Goal: Information Seeking & Learning: Learn about a topic

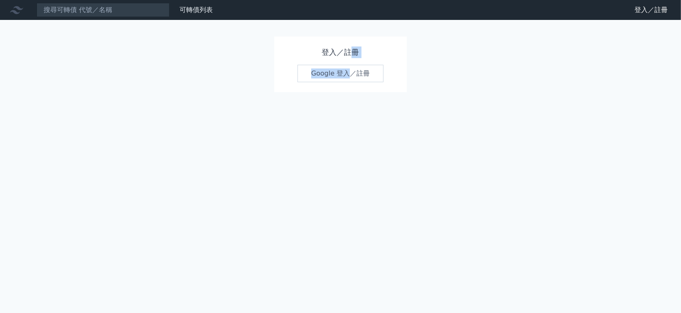
click at [351, 83] on div "登入／註冊 Google 登入／註冊" at bounding box center [340, 65] width 133 height 56
click at [350, 79] on link "Google 登入／註冊" at bounding box center [340, 73] width 86 height 17
click at [349, 76] on link "Google 登入／註冊" at bounding box center [340, 73] width 86 height 17
click at [346, 73] on link "Google 登入／註冊" at bounding box center [340, 73] width 86 height 17
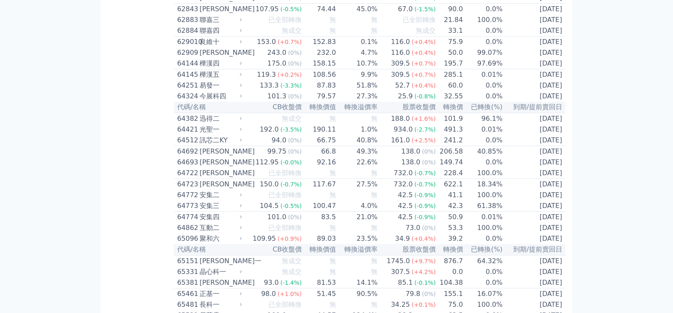
scroll to position [3409, 0]
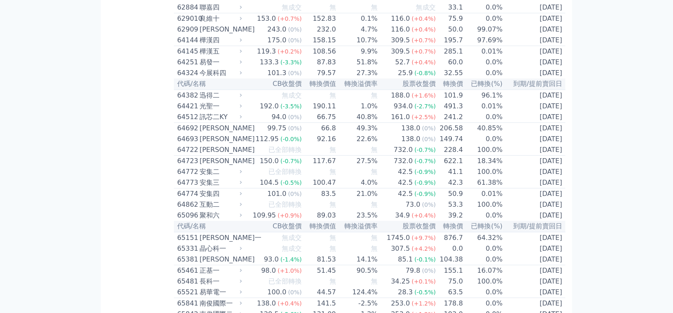
drag, startPoint x: 676, startPoint y: 17, endPoint x: 664, endPoint y: 214, distance: 196.8
click at [518, 24] on td "[DATE]" at bounding box center [534, 18] width 63 height 11
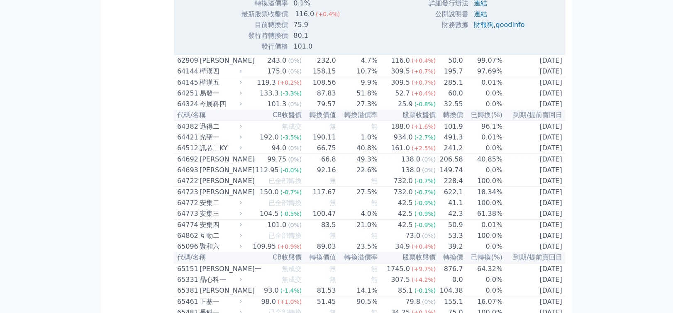
scroll to position [3812, 0]
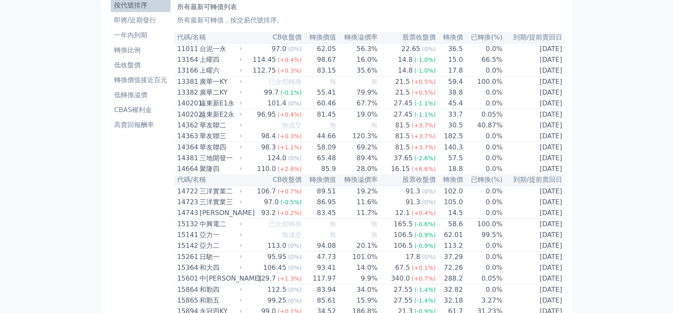
scroll to position [0, 0]
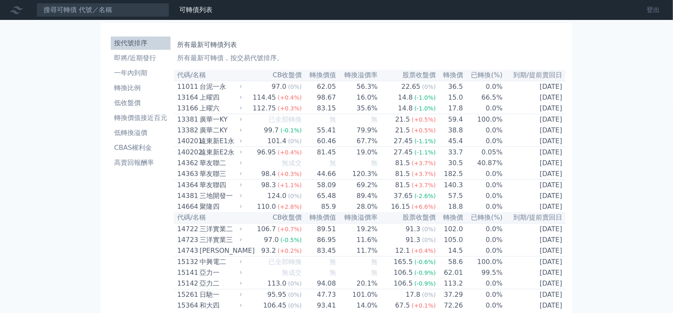
click at [664, 12] on link "登出" at bounding box center [653, 9] width 27 height 13
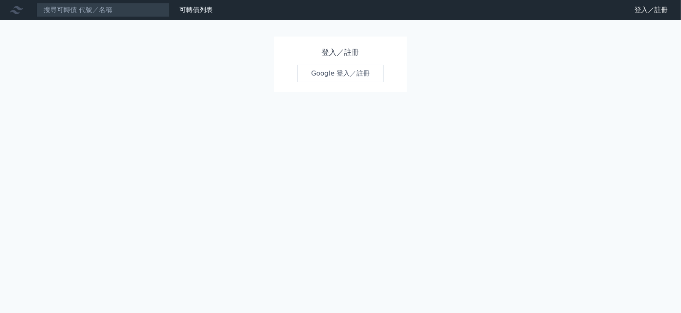
click at [322, 74] on link "Google 登入／註冊" at bounding box center [340, 73] width 86 height 17
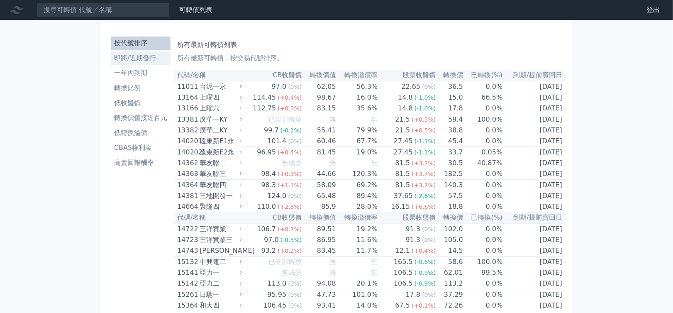
click at [137, 59] on li "即將/近期發行" at bounding box center [141, 58] width 60 height 10
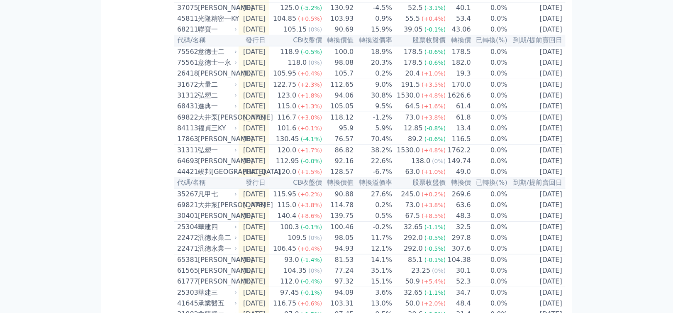
scroll to position [178, 0]
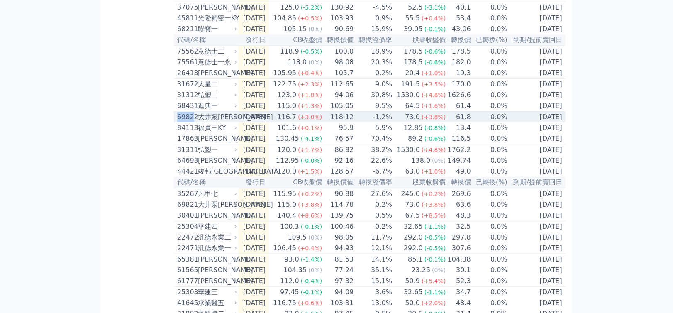
drag, startPoint x: 178, startPoint y: 133, endPoint x: 193, endPoint y: 135, distance: 15.2
click at [193, 122] on div "69822" at bounding box center [186, 117] width 19 height 10
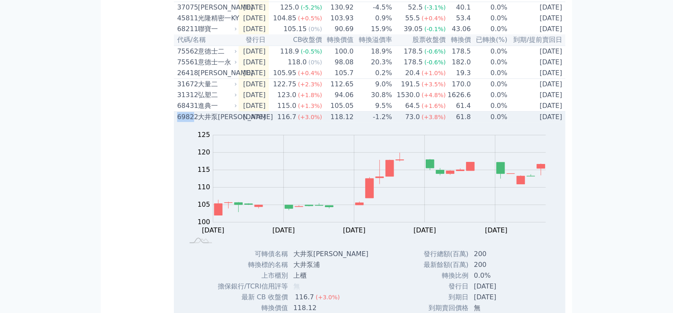
copy div "6982"
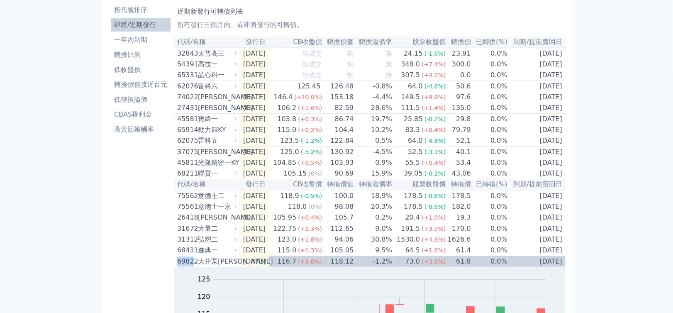
scroll to position [0, 0]
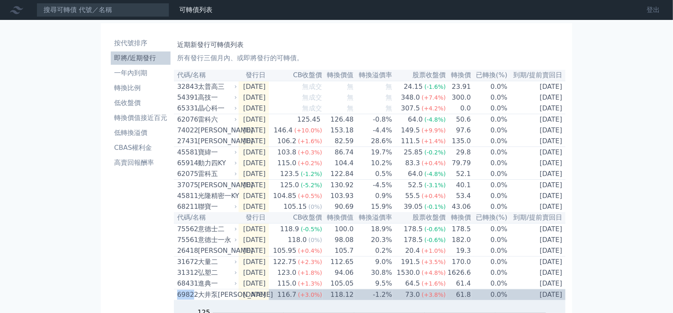
click at [651, 9] on link "登出" at bounding box center [653, 9] width 27 height 13
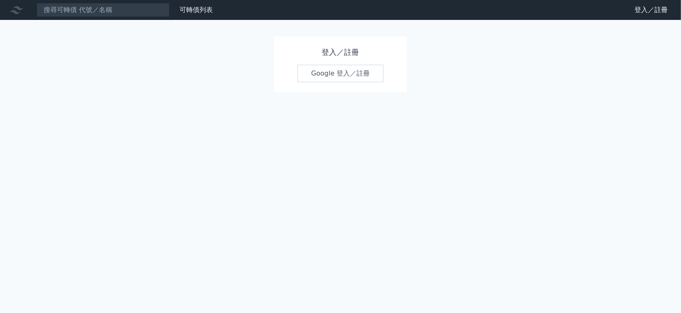
click at [326, 83] on div "登入／註冊 Google 登入／註冊" at bounding box center [340, 65] width 133 height 56
click at [326, 76] on link "Google 登入／註冊" at bounding box center [340, 73] width 86 height 17
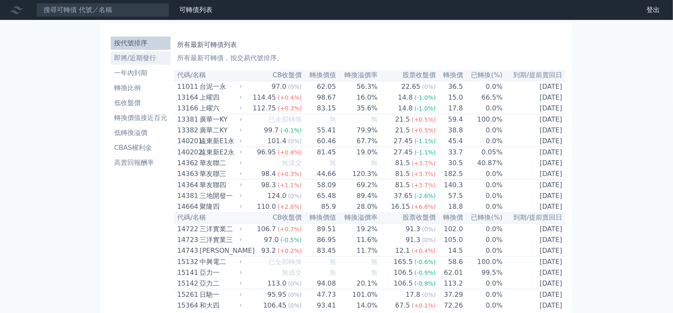
click at [140, 63] on li "即將/近期發行" at bounding box center [141, 58] width 60 height 10
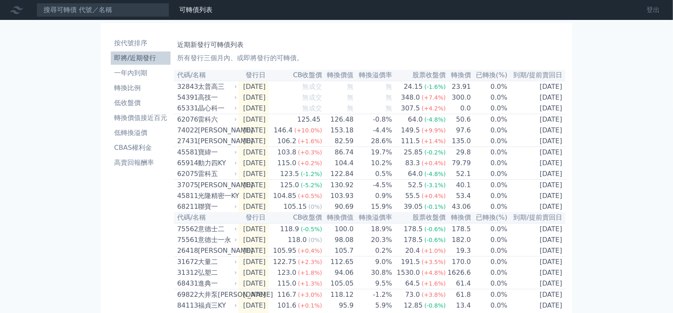
click at [647, 15] on link "登出" at bounding box center [653, 9] width 27 height 13
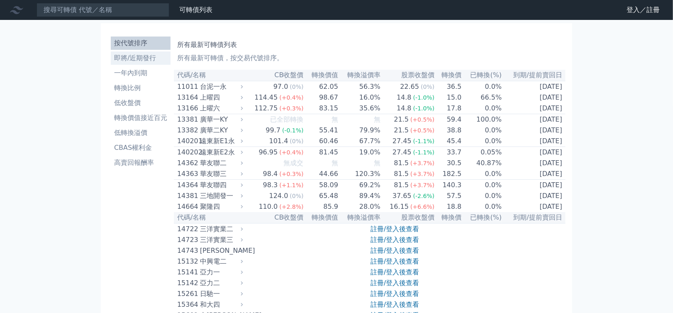
click at [136, 61] on li "即將/近期發行" at bounding box center [141, 58] width 60 height 10
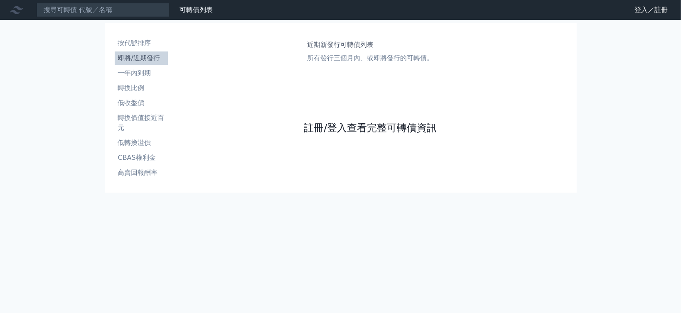
click at [376, 127] on link "註冊/登入查看完整可轉債資訊" at bounding box center [370, 127] width 133 height 13
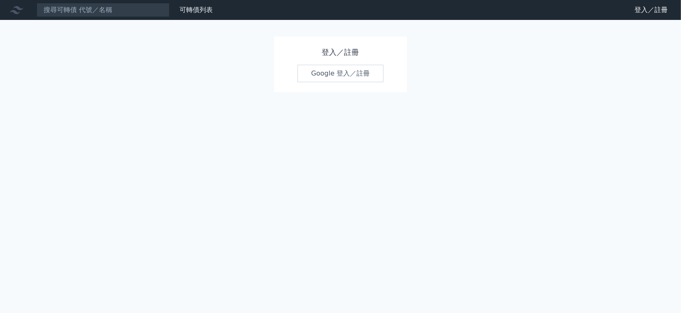
click at [336, 71] on link "Google 登入／註冊" at bounding box center [340, 73] width 86 height 17
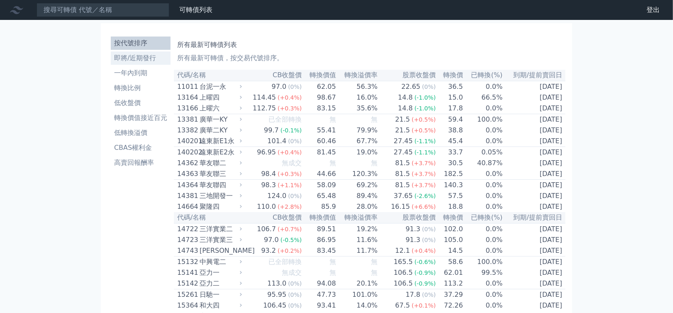
click at [135, 59] on li "即將/近期發行" at bounding box center [141, 58] width 60 height 10
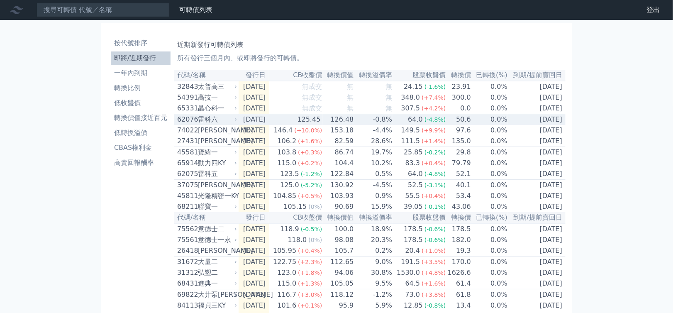
click at [386, 122] on td "-0.8%" at bounding box center [374, 119] width 39 height 11
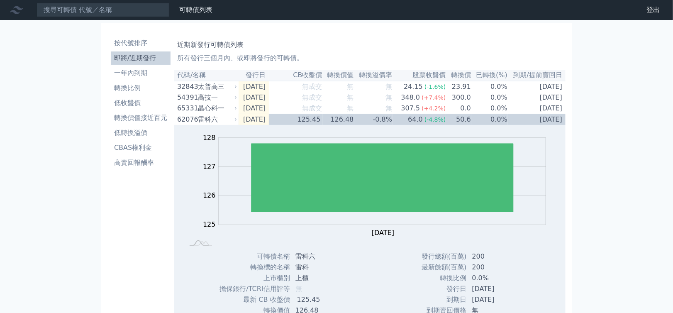
scroll to position [274, 0]
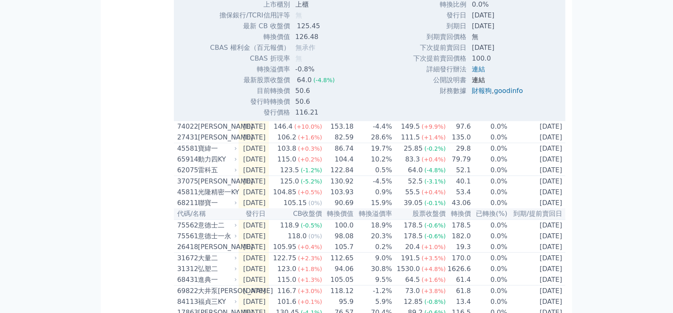
click at [477, 83] on link "連結" at bounding box center [479, 80] width 13 height 8
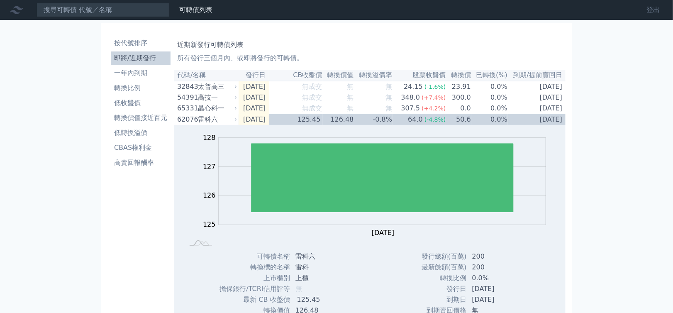
click at [650, 8] on link "登出" at bounding box center [653, 9] width 27 height 13
